Goal: Navigation & Orientation: Find specific page/section

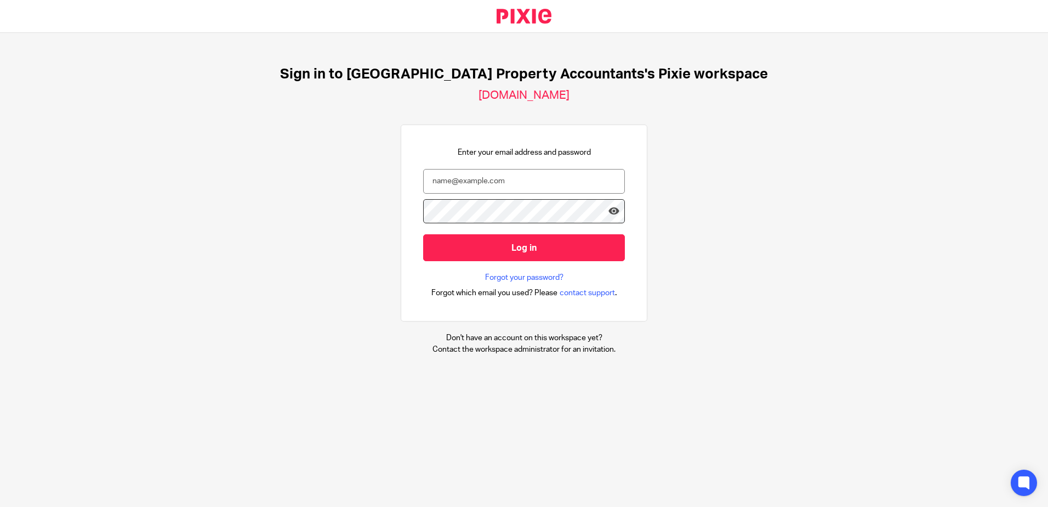
click at [455, 220] on div at bounding box center [524, 217] width 202 height 36
click at [462, 178] on input "email" at bounding box center [524, 181] width 202 height 25
click at [463, 178] on input "email" at bounding box center [524, 181] width 202 height 25
click at [0, 506] on div at bounding box center [0, 507] width 0 height 0
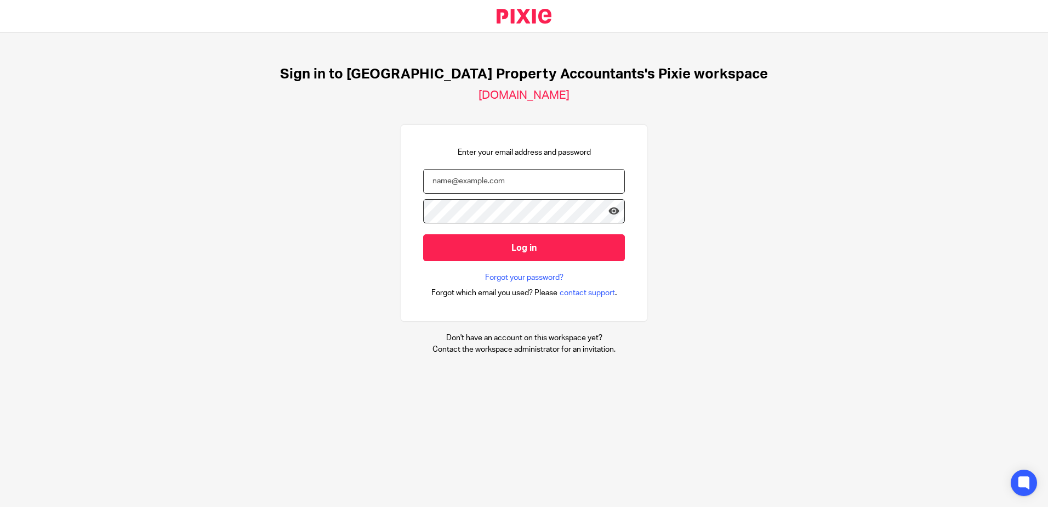
type input "rijan@ukpa.co.uk"
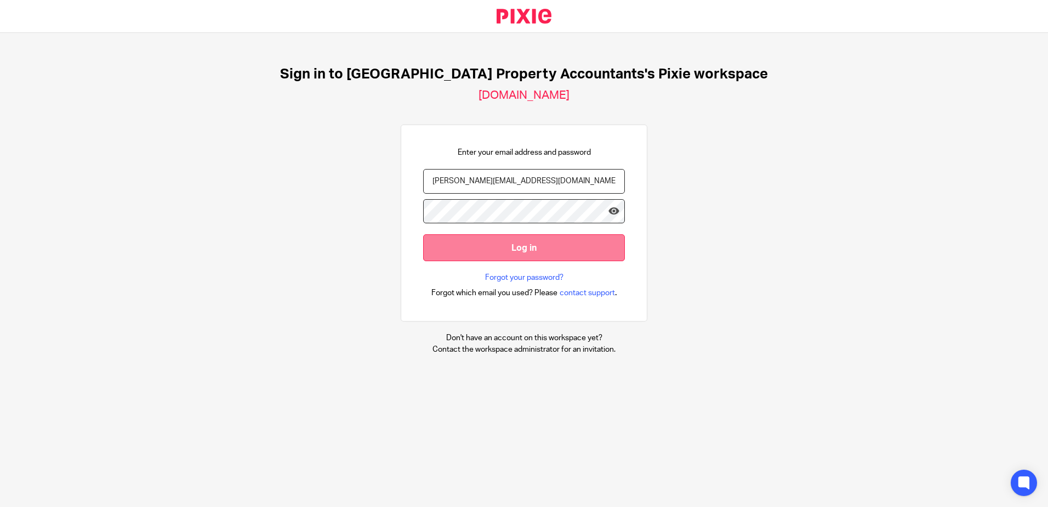
click at [474, 251] on input "Log in" at bounding box center [524, 247] width 202 height 27
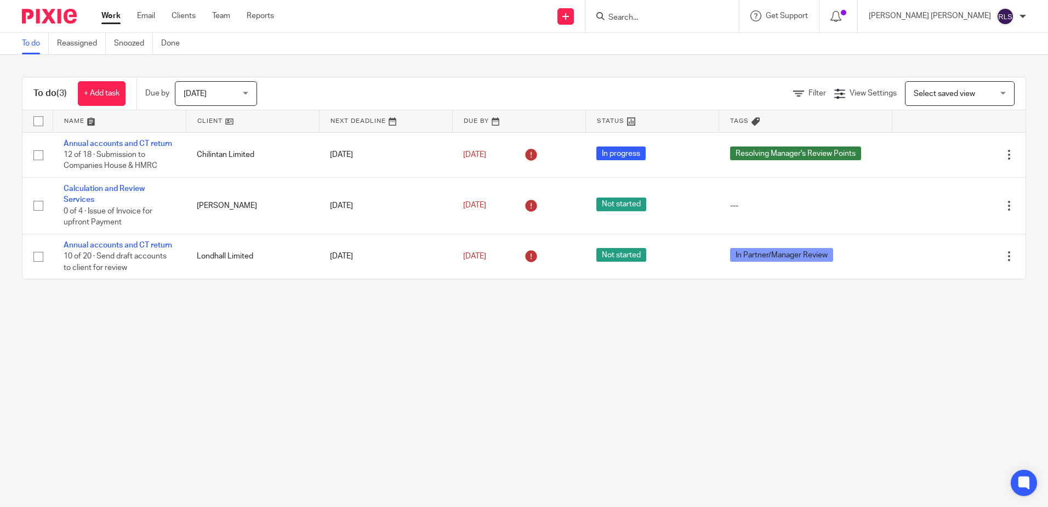
click at [706, 13] on input "Search" at bounding box center [657, 18] width 99 height 10
